Goal: Find contact information: Find contact information

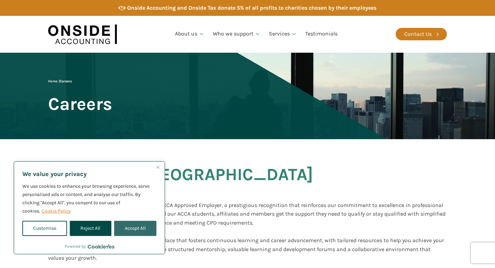
click at [141, 226] on button "Accept All" at bounding box center [135, 228] width 42 height 15
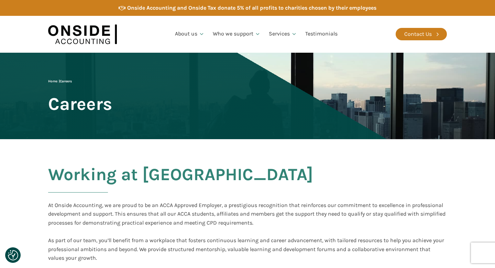
checkbox input "true"
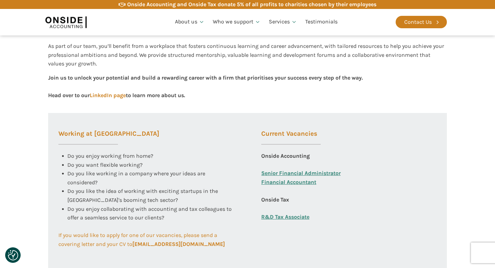
scroll to position [244, 0]
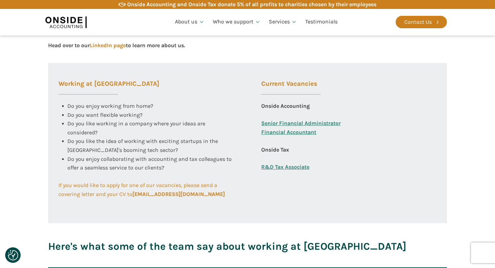
click at [286, 131] on link "Financial Accountant" at bounding box center [289, 137] width 55 height 18
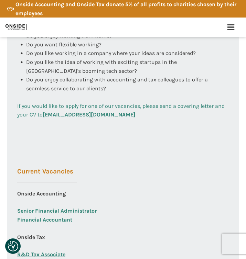
scroll to position [322, 0]
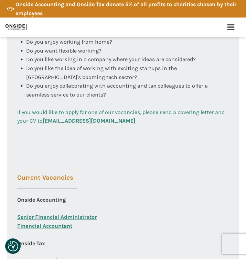
click at [129, 121] on b "[EMAIL_ADDRESS][DOMAIN_NAME]" at bounding box center [89, 121] width 93 height 7
click at [147, 122] on link "If you would like to apply for one of our vacancies, please send a covering let…" at bounding box center [123, 117] width 212 height 18
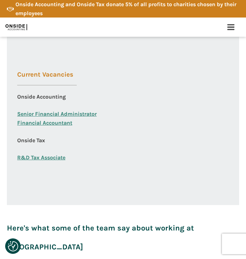
scroll to position [435, 0]
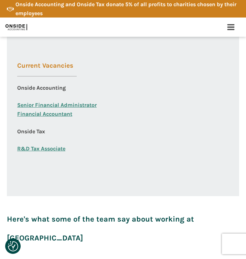
click at [61, 116] on link "Financial Accountant" at bounding box center [44, 119] width 55 height 18
